Goal: Task Accomplishment & Management: Manage account settings

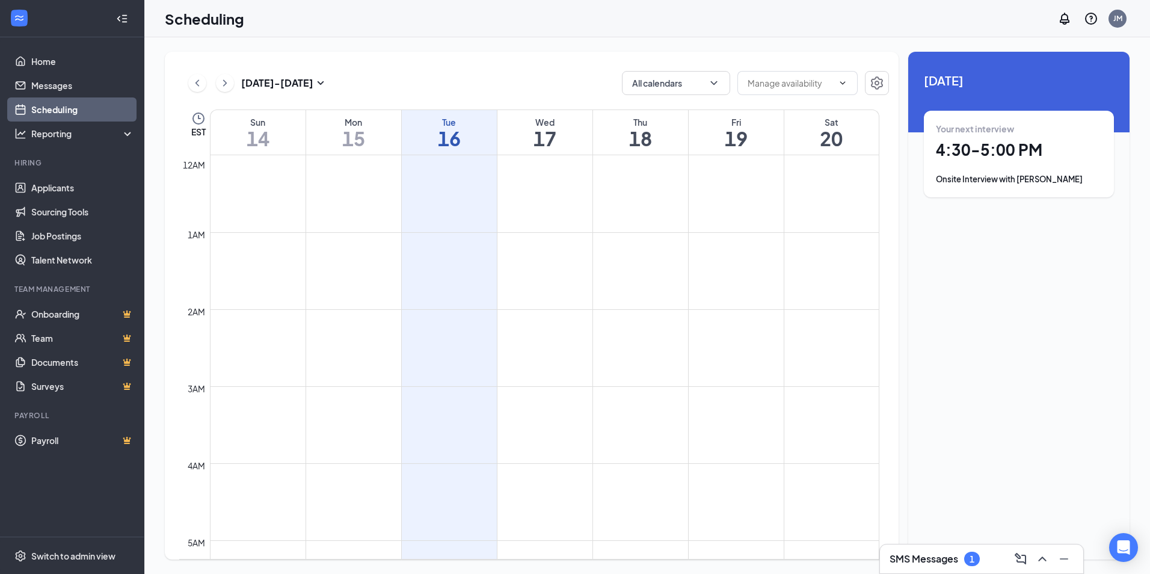
scroll to position [591, 0]
click at [1005, 161] on div "Your next interview 4:30 - 5:00 PM Onsite Interview with [PERSON_NAME]" at bounding box center [1019, 154] width 166 height 63
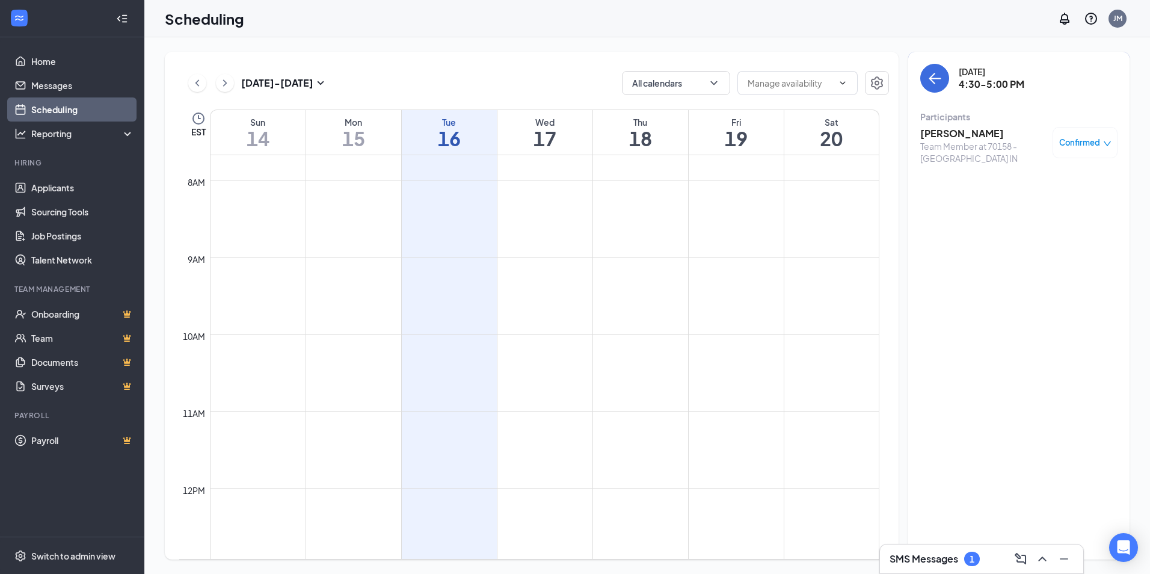
click at [1084, 137] on span "Confirmed" at bounding box center [1080, 143] width 41 height 12
click at [1046, 224] on span "Mark as no-show" at bounding box center [1050, 222] width 67 height 13
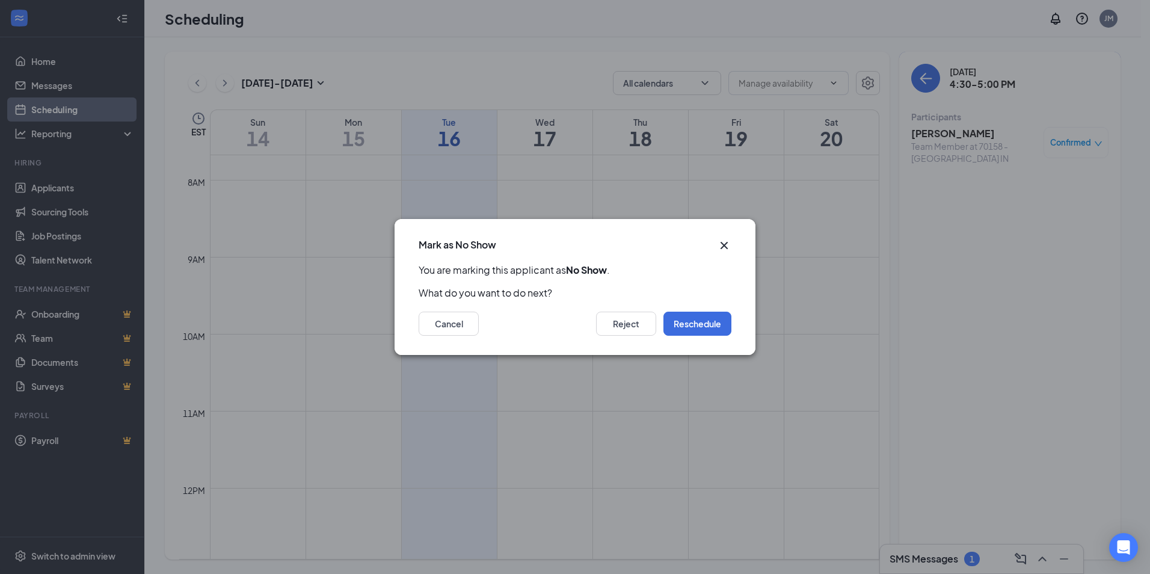
click at [720, 246] on icon "Cross" at bounding box center [724, 245] width 14 height 14
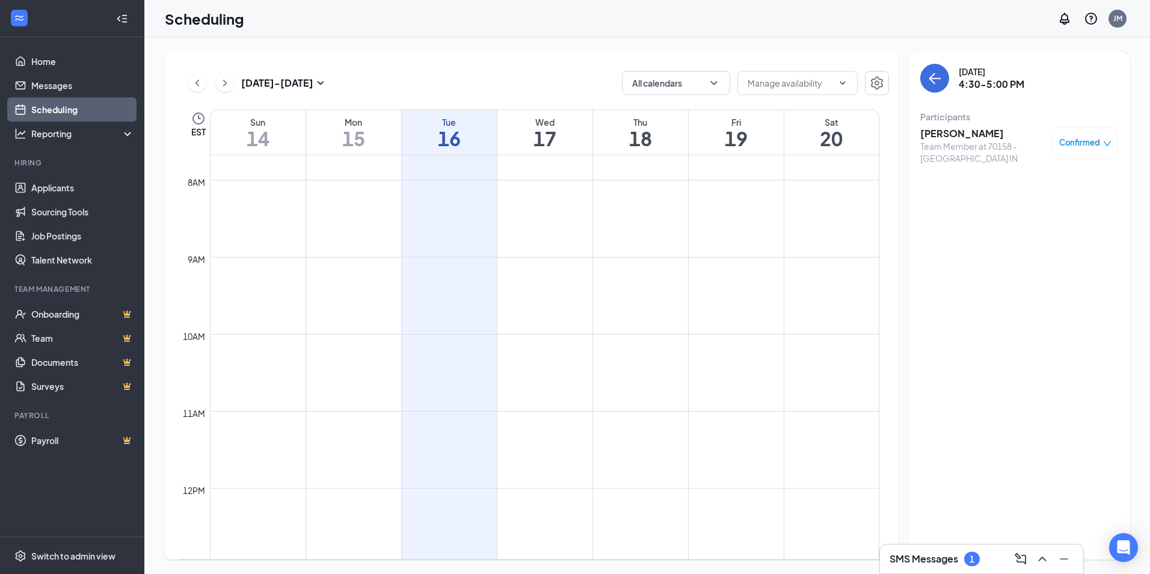
click at [1078, 146] on span "Confirmed" at bounding box center [1080, 143] width 41 height 12
click at [1025, 246] on span "Cancel" at bounding box center [1031, 242] width 28 height 13
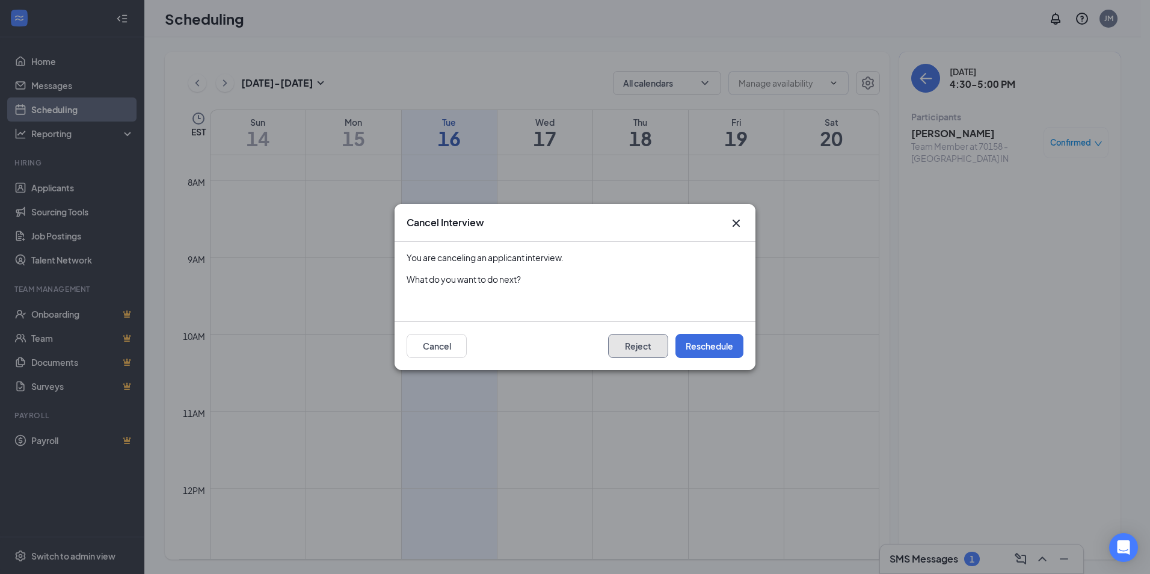
click at [638, 354] on button "Reject" at bounding box center [638, 346] width 60 height 24
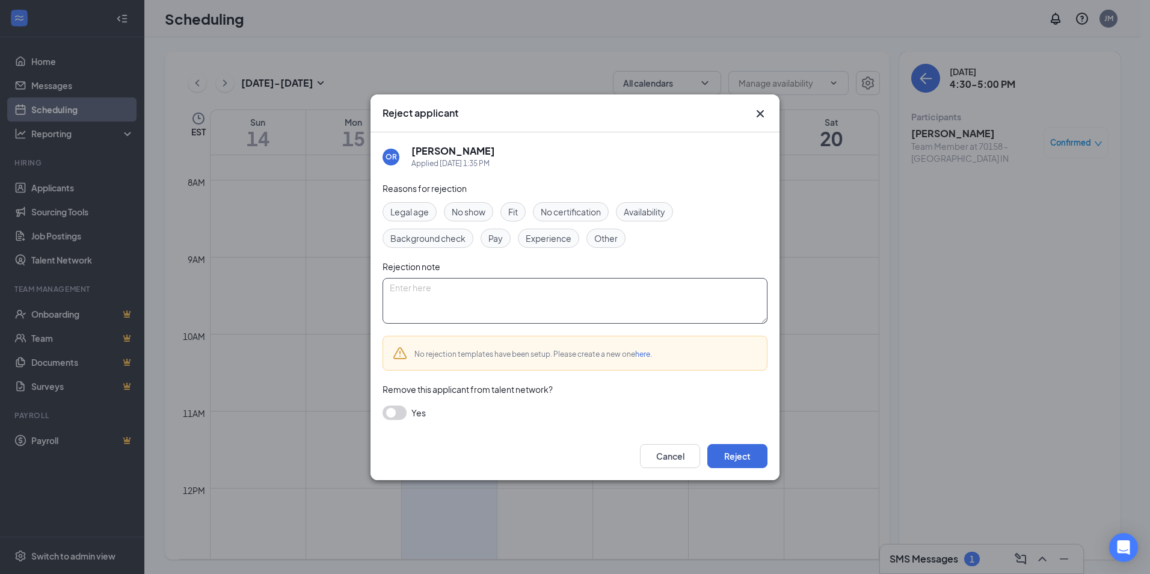
click at [527, 312] on textarea at bounding box center [575, 301] width 385 height 46
type textarea "not hiring"
click at [742, 460] on button "Reject" at bounding box center [738, 456] width 60 height 24
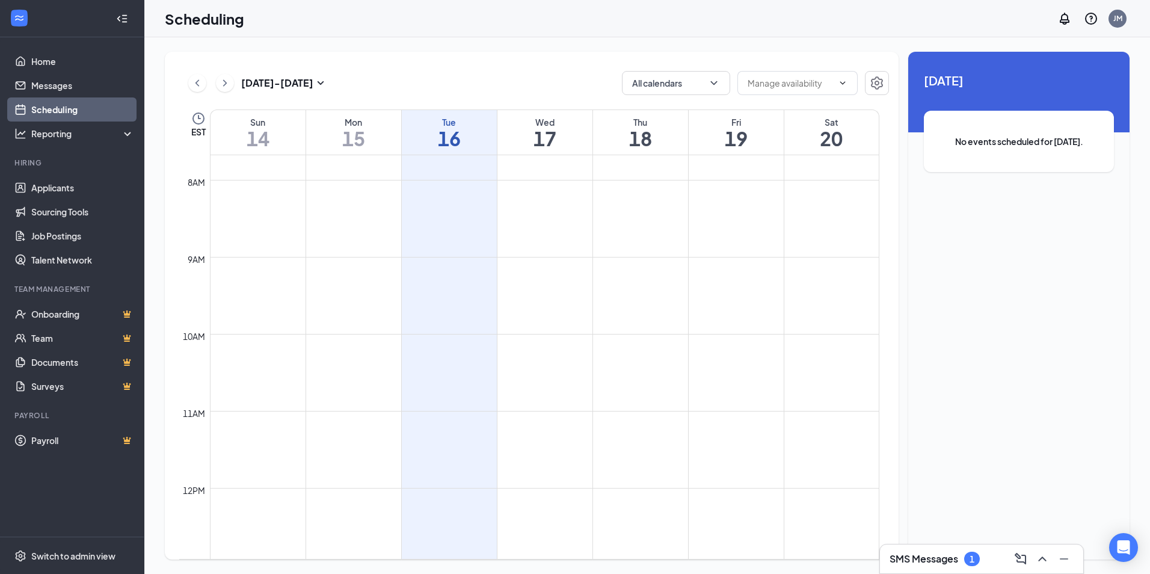
click at [555, 156] on td at bounding box center [545, 150] width 670 height 19
drag, startPoint x: 569, startPoint y: 141, endPoint x: 579, endPoint y: 141, distance: 10.2
click at [571, 141] on h1 "17" at bounding box center [545, 138] width 95 height 20
click at [641, 137] on h1 "18" at bounding box center [640, 138] width 95 height 20
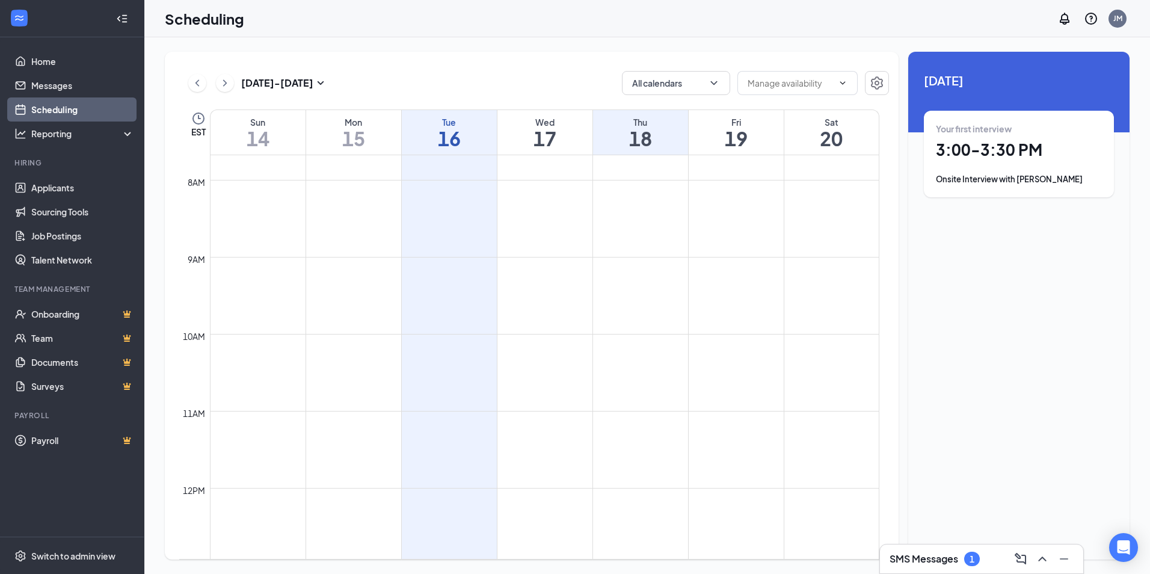
click at [1007, 168] on div "Your first interview 3:00 - 3:30 PM Onsite Interview with [PERSON_NAME]" at bounding box center [1019, 154] width 166 height 63
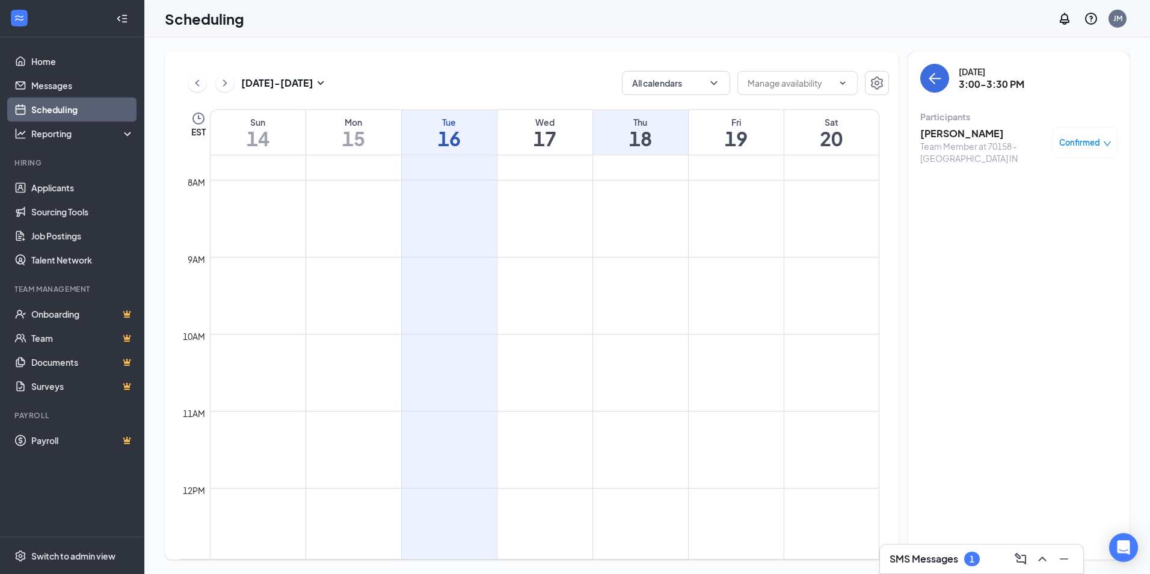
click at [1101, 157] on div "Confirmed" at bounding box center [1085, 142] width 65 height 31
click at [1071, 144] on span "Confirmed" at bounding box center [1080, 143] width 41 height 12
click at [1025, 250] on div "Request Reschedule Mark complete Mark as no-show Cancel" at bounding box center [1048, 214] width 125 height 110
click at [1029, 243] on span "Cancel" at bounding box center [1031, 242] width 28 height 13
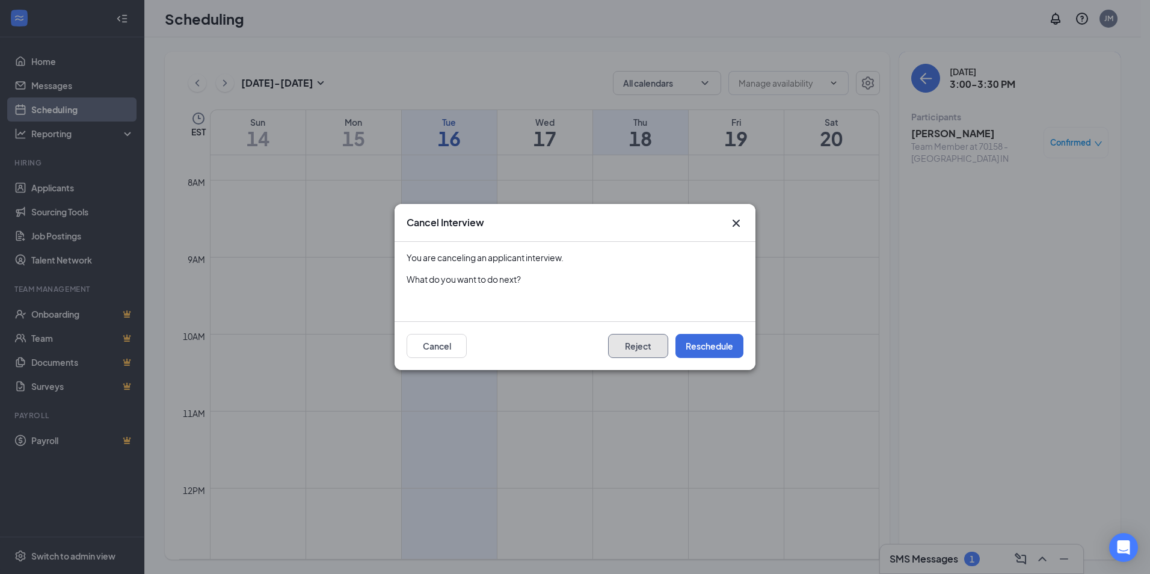
click at [627, 350] on button "Reject" at bounding box center [638, 346] width 60 height 24
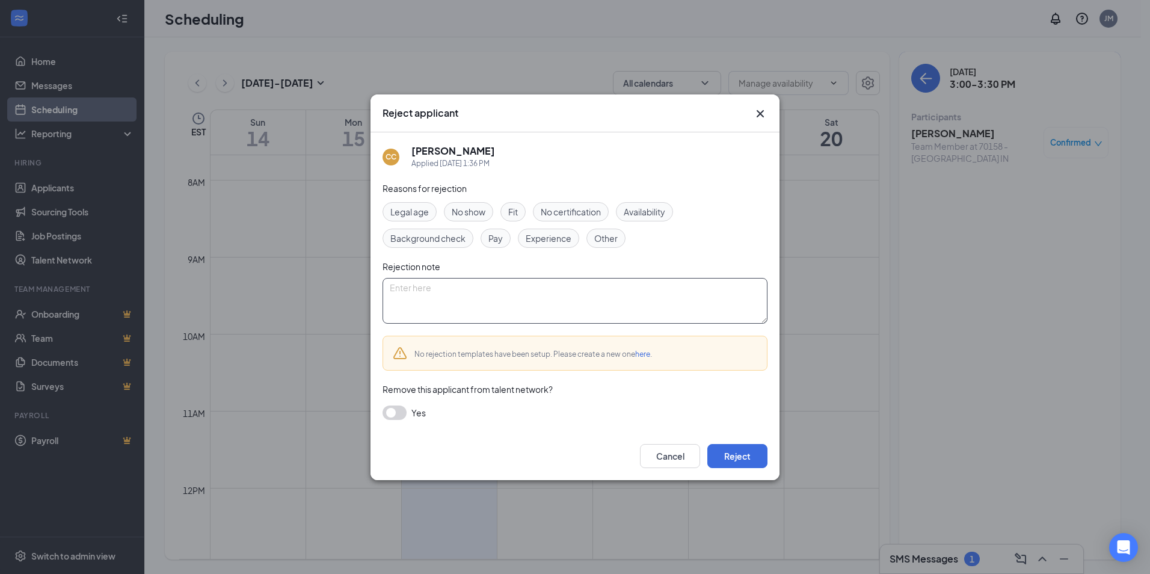
click at [460, 307] on textarea at bounding box center [575, 301] width 385 height 46
type textarea "not hiring"
click at [752, 457] on button "Reject" at bounding box center [738, 456] width 60 height 24
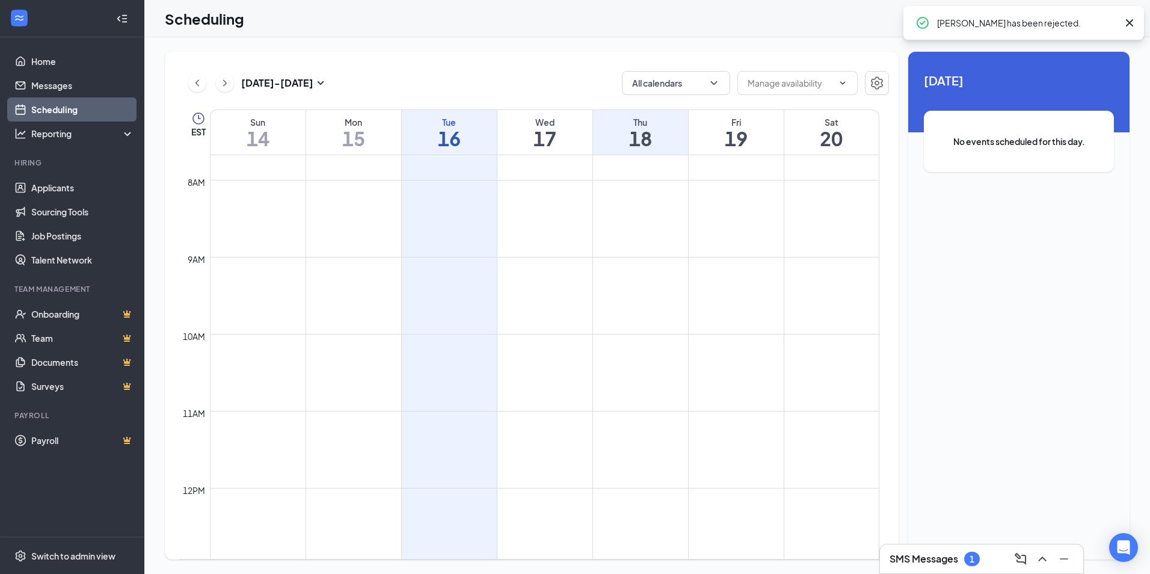
drag, startPoint x: 535, startPoint y: 141, endPoint x: 543, endPoint y: 140, distance: 7.8
click at [535, 140] on h1 "17" at bounding box center [545, 138] width 95 height 20
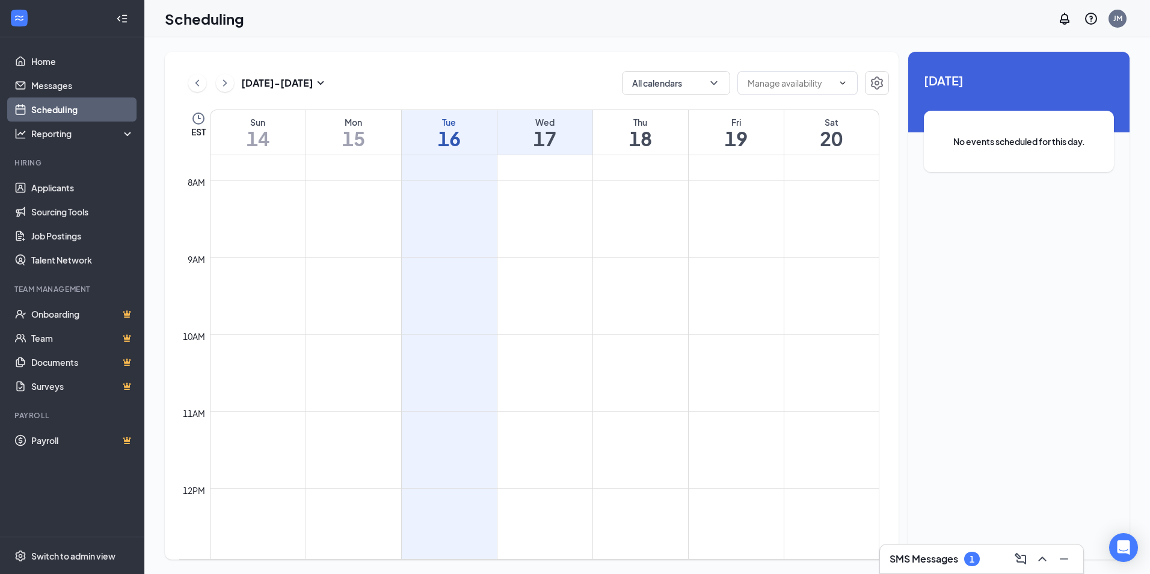
click at [617, 138] on h1 "18" at bounding box center [640, 138] width 95 height 20
click at [769, 144] on h1 "19" at bounding box center [736, 138] width 95 height 20
click at [843, 141] on h1 "20" at bounding box center [832, 138] width 95 height 20
click at [251, 139] on h1 "14" at bounding box center [258, 138] width 95 height 20
drag, startPoint x: 408, startPoint y: 134, endPoint x: 388, endPoint y: 132, distance: 19.9
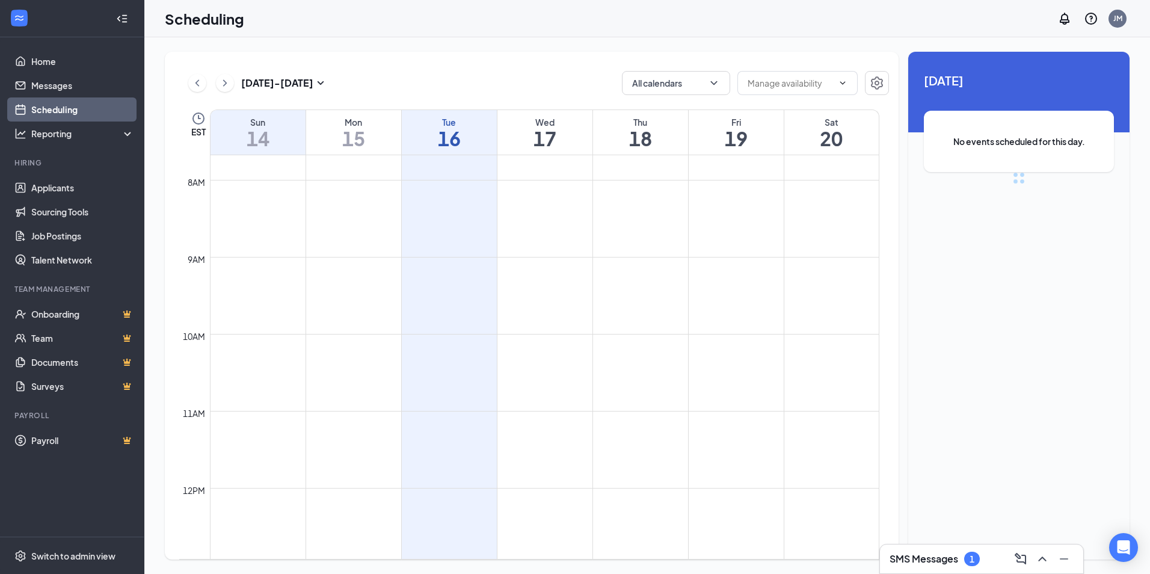
click at [408, 133] on h1 "16" at bounding box center [449, 138] width 95 height 20
click at [456, 131] on h1 "16" at bounding box center [449, 138] width 95 height 20
